Goal: Check status

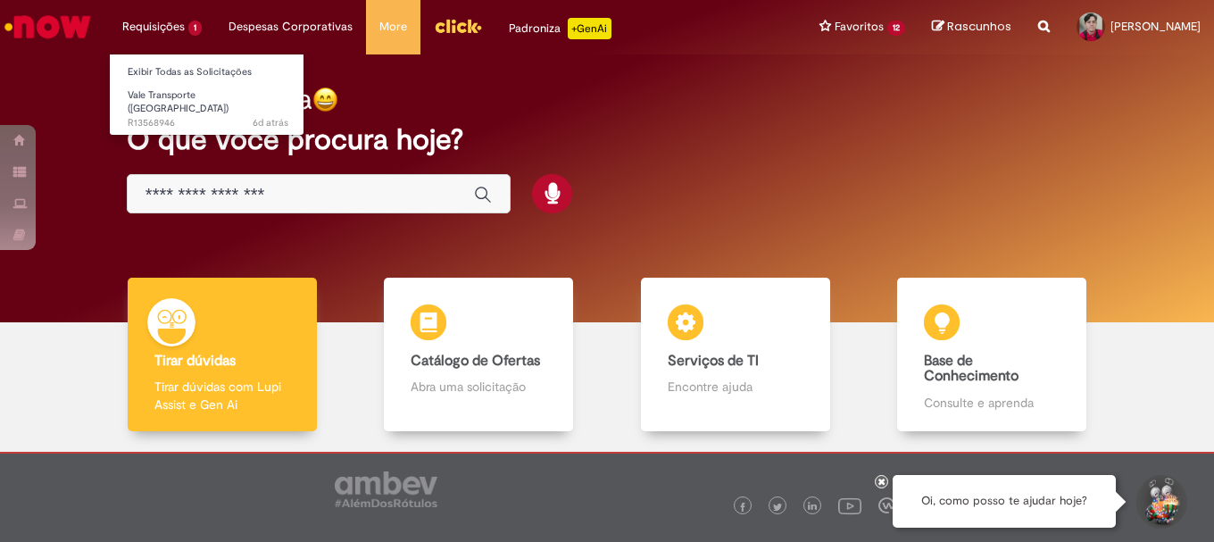
click at [180, 27] on li "Requisições 1 Exibir Todas as Solicitações Vale Transporte (VT) 6d atrás 6 dias…" at bounding box center [162, 27] width 106 height 54
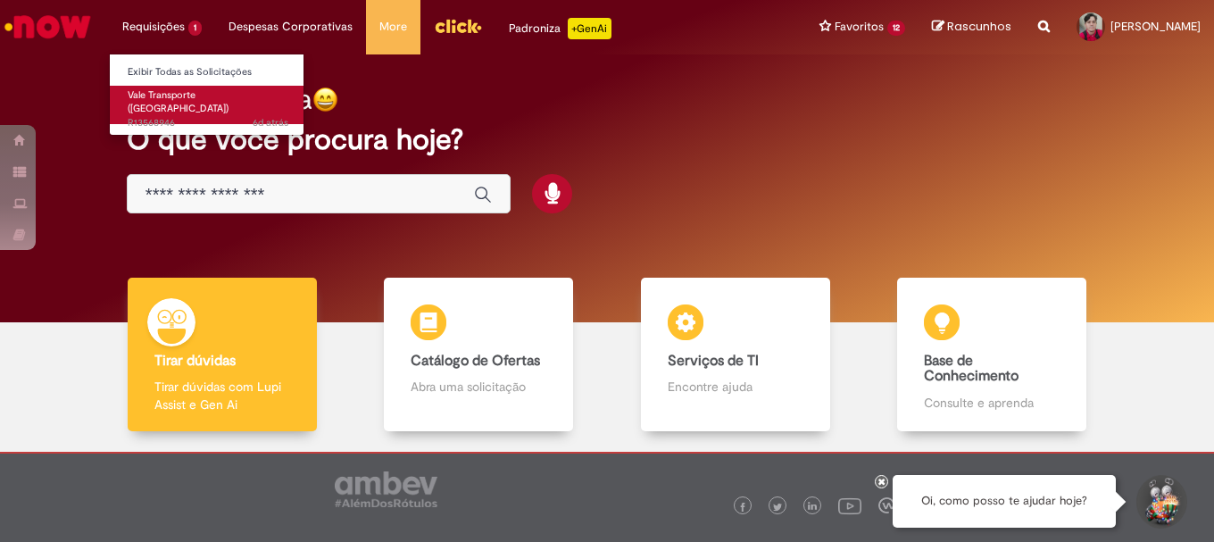
click at [191, 116] on span "6d atrás 6 dias atrás R13568946" at bounding box center [208, 123] width 161 height 14
click at [192, 116] on span "6d atrás 6 dias atrás R13568946" at bounding box center [208, 123] width 161 height 14
